Goal: Task Accomplishment & Management: Use online tool/utility

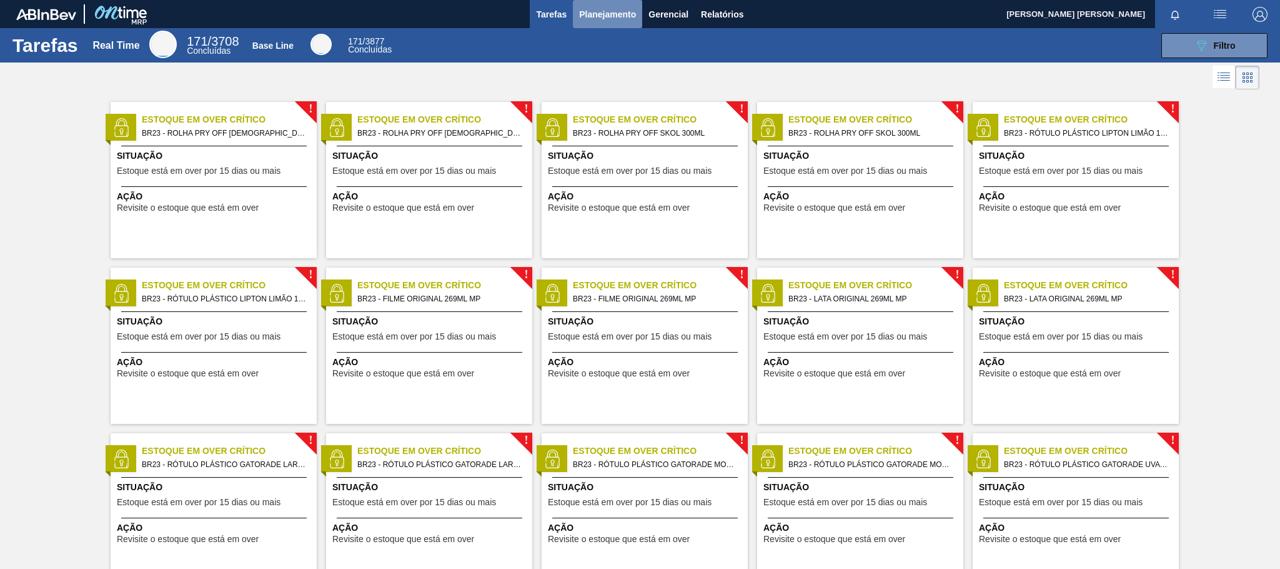
click at [621, 9] on span "Planejamento" at bounding box center [607, 14] width 57 height 15
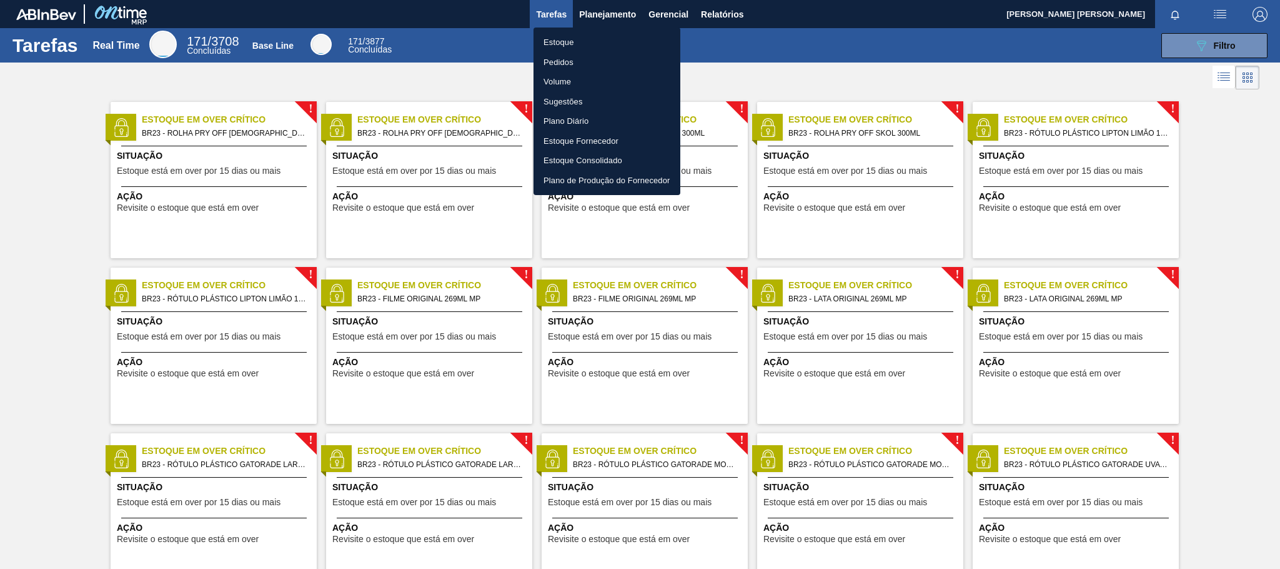
click at [572, 60] on li "Pedidos" at bounding box center [607, 62] width 147 height 20
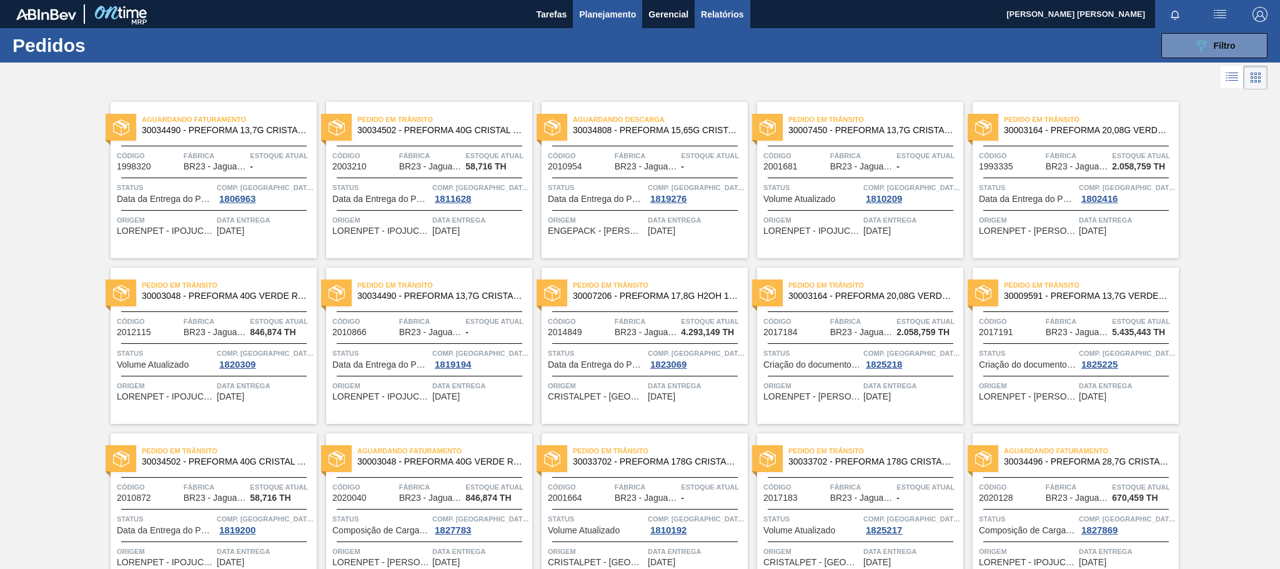
click at [719, 12] on span "Relatórios" at bounding box center [722, 14] width 42 height 15
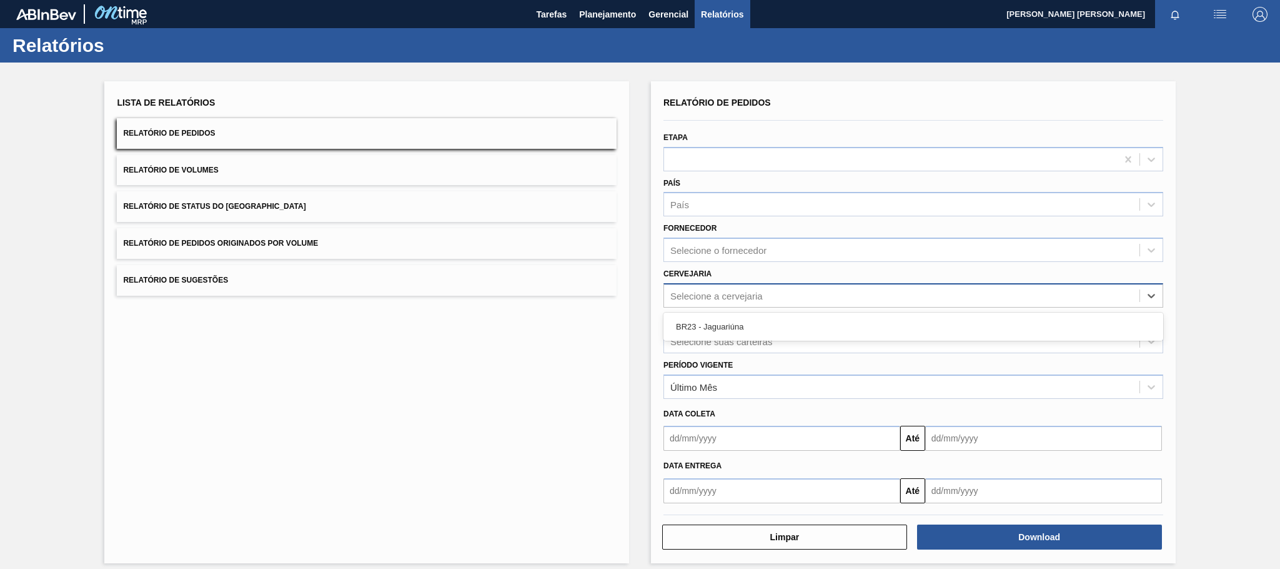
click at [722, 299] on div "Selecione a cervejaria" at bounding box center [717, 295] width 92 height 11
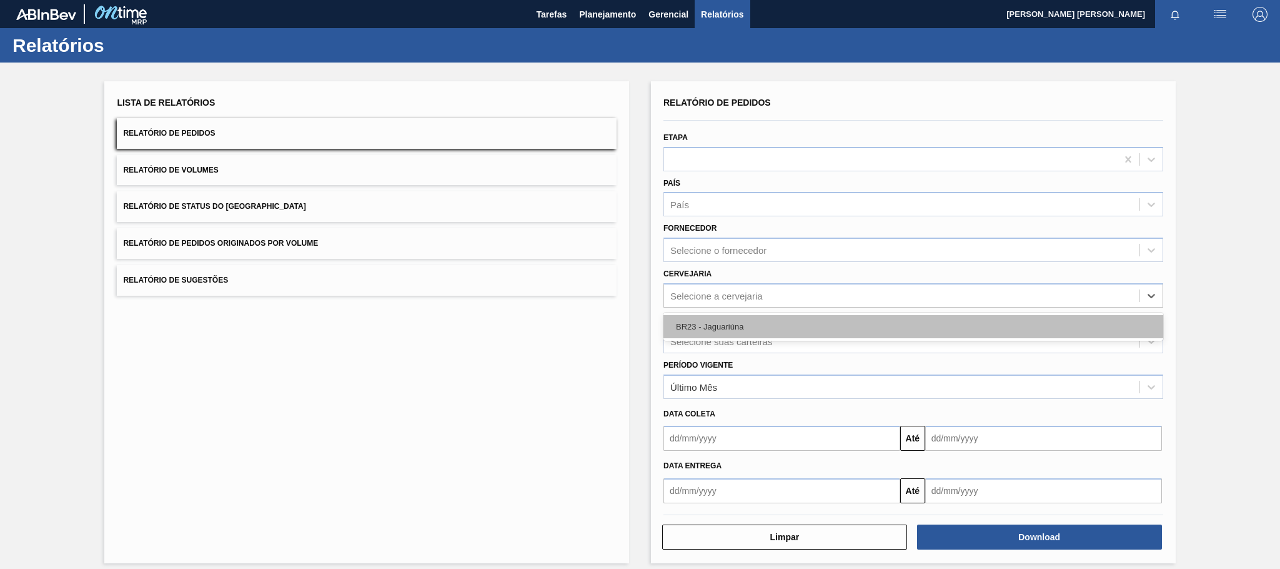
click at [703, 323] on div "BR23 - Jaguariúna" at bounding box center [914, 326] width 500 height 23
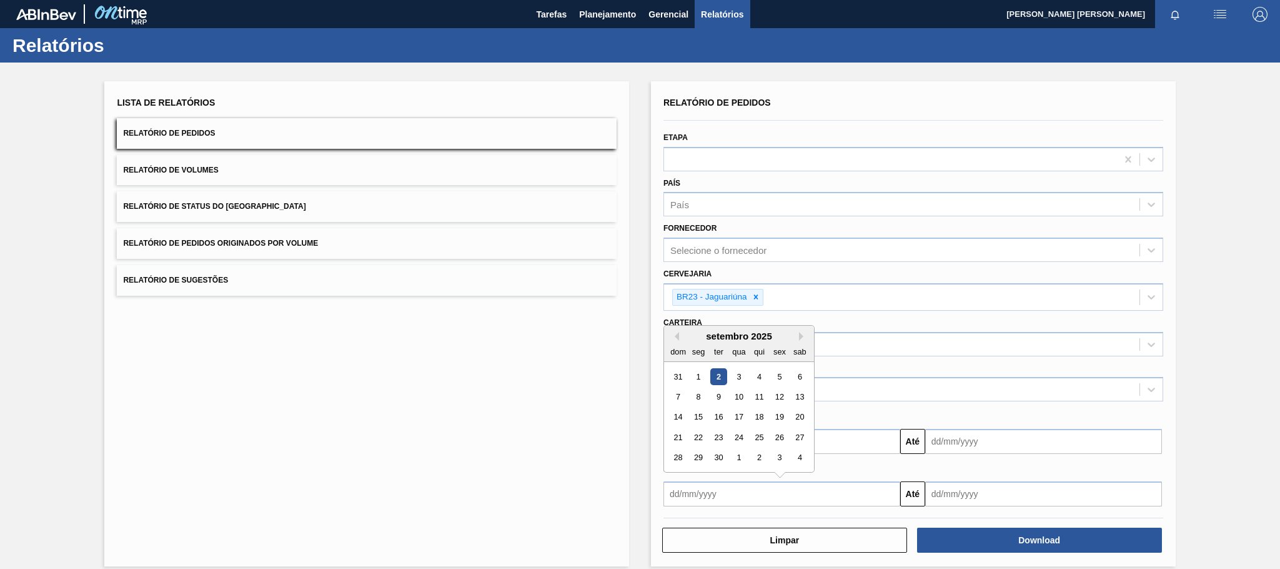
click at [716, 497] on input "text" at bounding box center [782, 493] width 237 height 25
click at [713, 372] on div "2" at bounding box center [719, 376] width 17 height 17
type input "[DATE]"
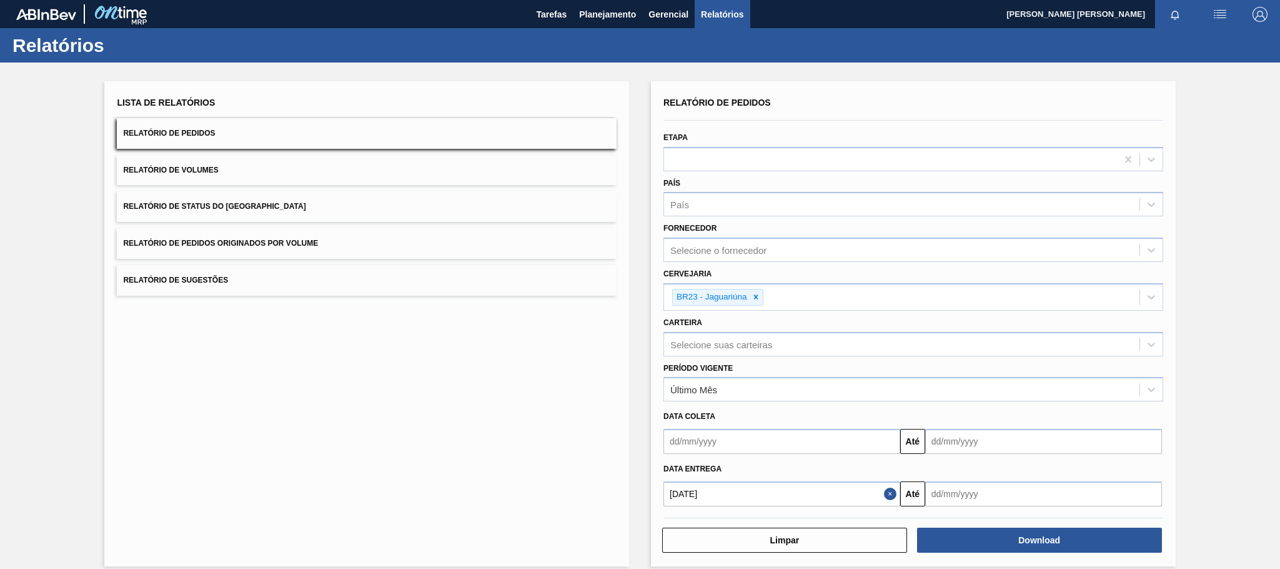
click at [960, 493] on input "text" at bounding box center [1044, 493] width 237 height 25
click at [1062, 338] on button "Next Month" at bounding box center [1065, 336] width 9 height 9
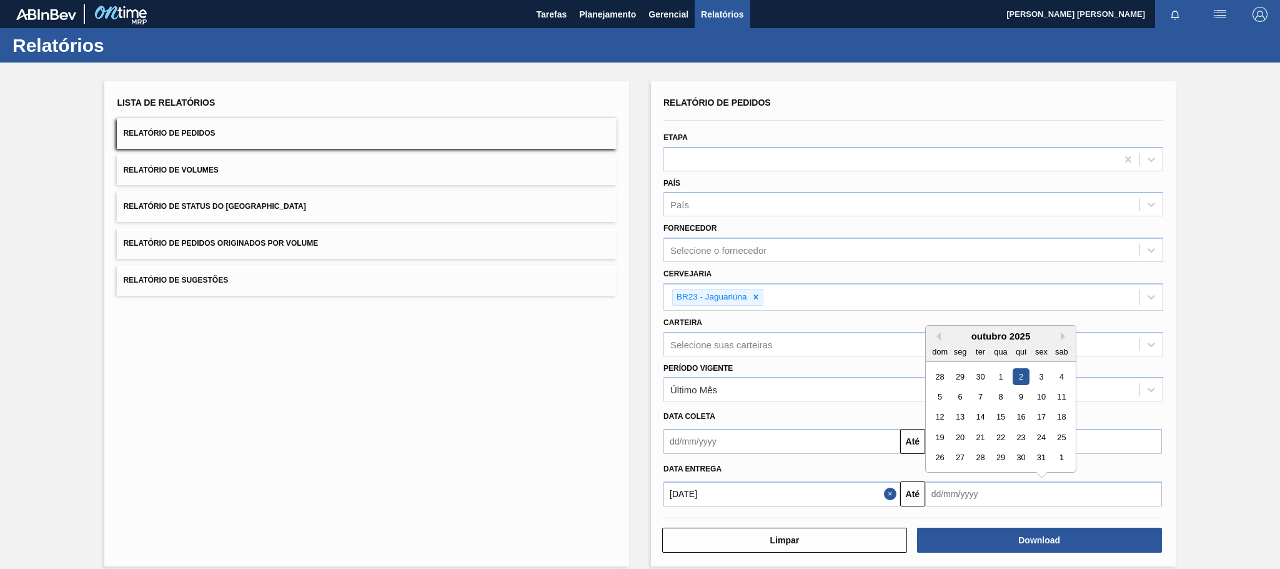
click at [1013, 374] on div "2" at bounding box center [1021, 376] width 17 height 17
type input "[DATE]"
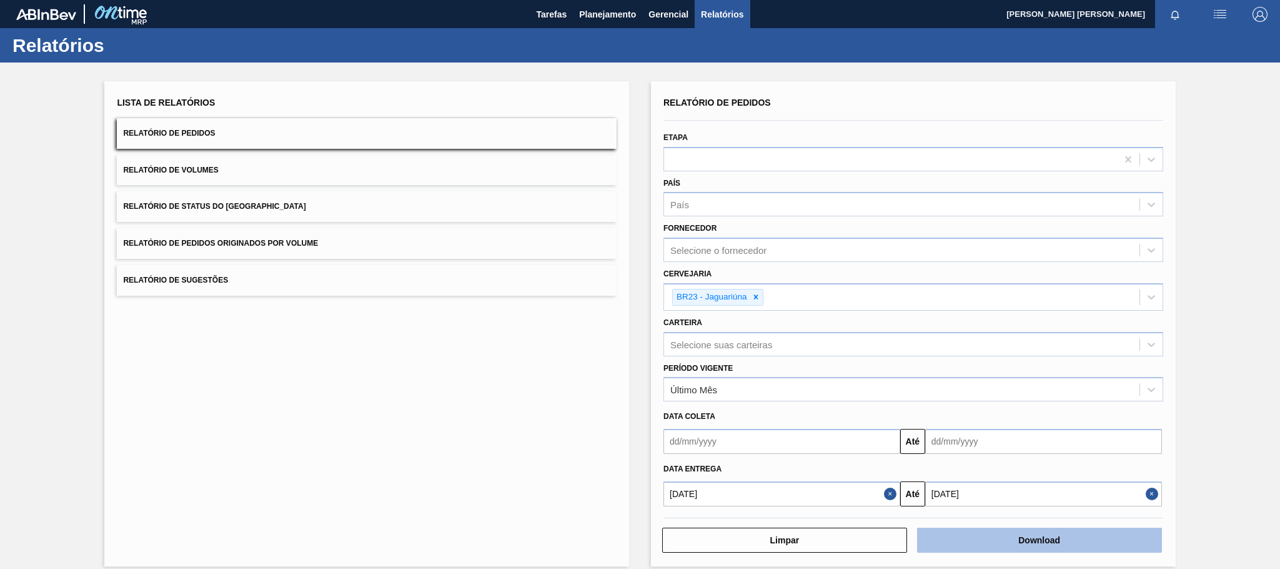
click at [992, 538] on button "Download" at bounding box center [1039, 539] width 245 height 25
